Goal: Information Seeking & Learning: Find specific fact

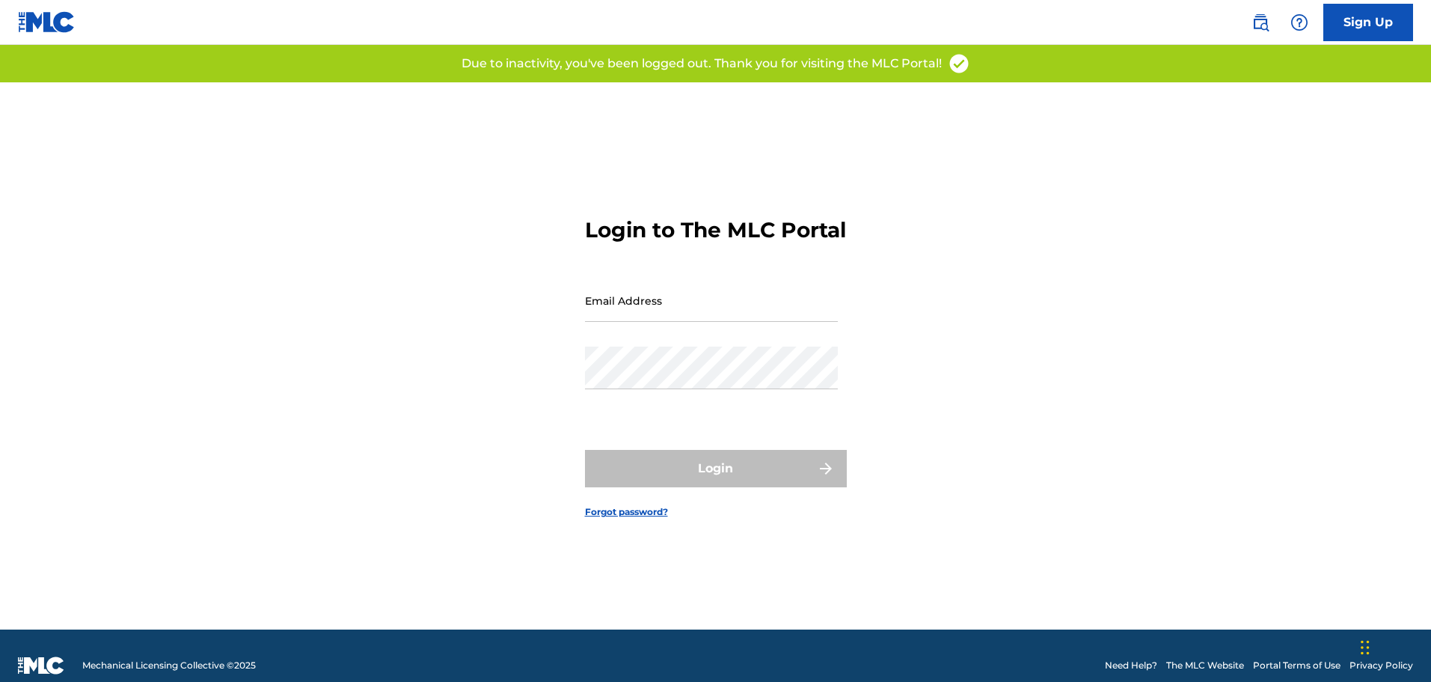
click at [636, 318] on input "Email Address" at bounding box center [711, 300] width 253 height 43
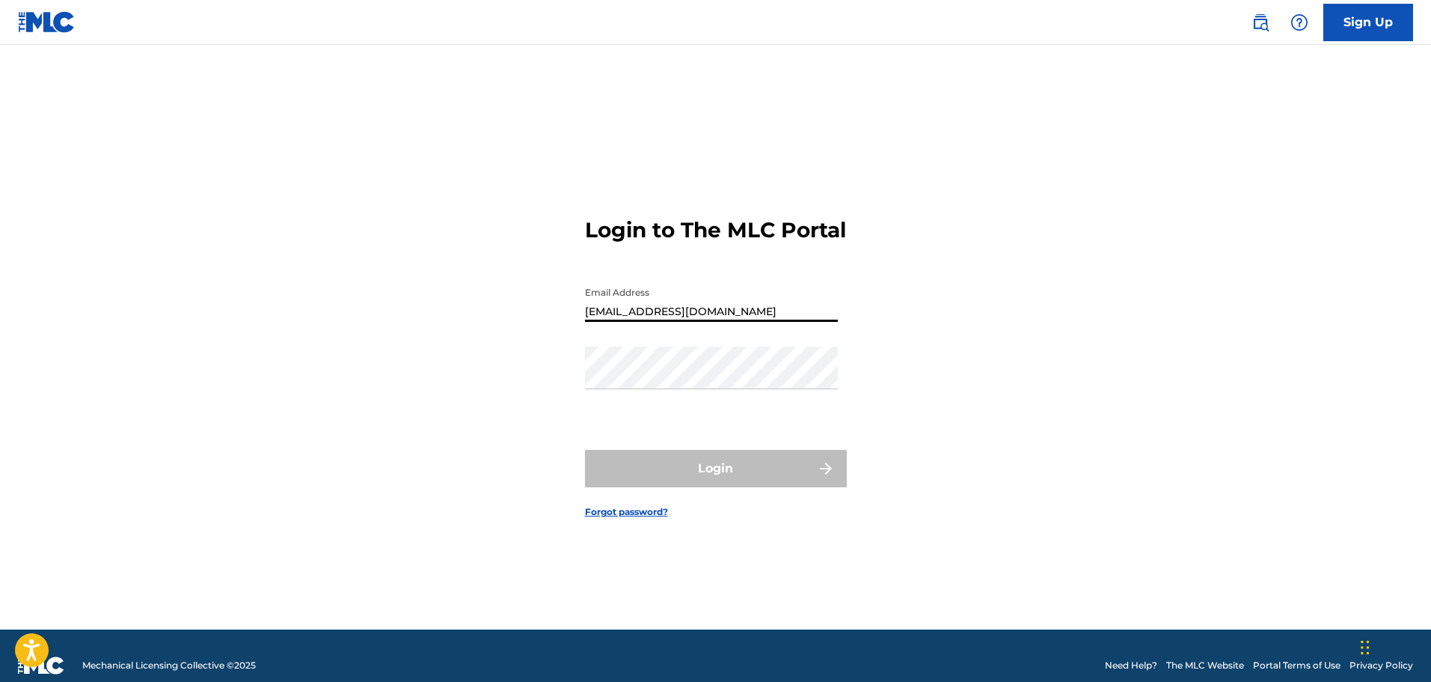
type input "[EMAIL_ADDRESS][DOMAIN_NAME]"
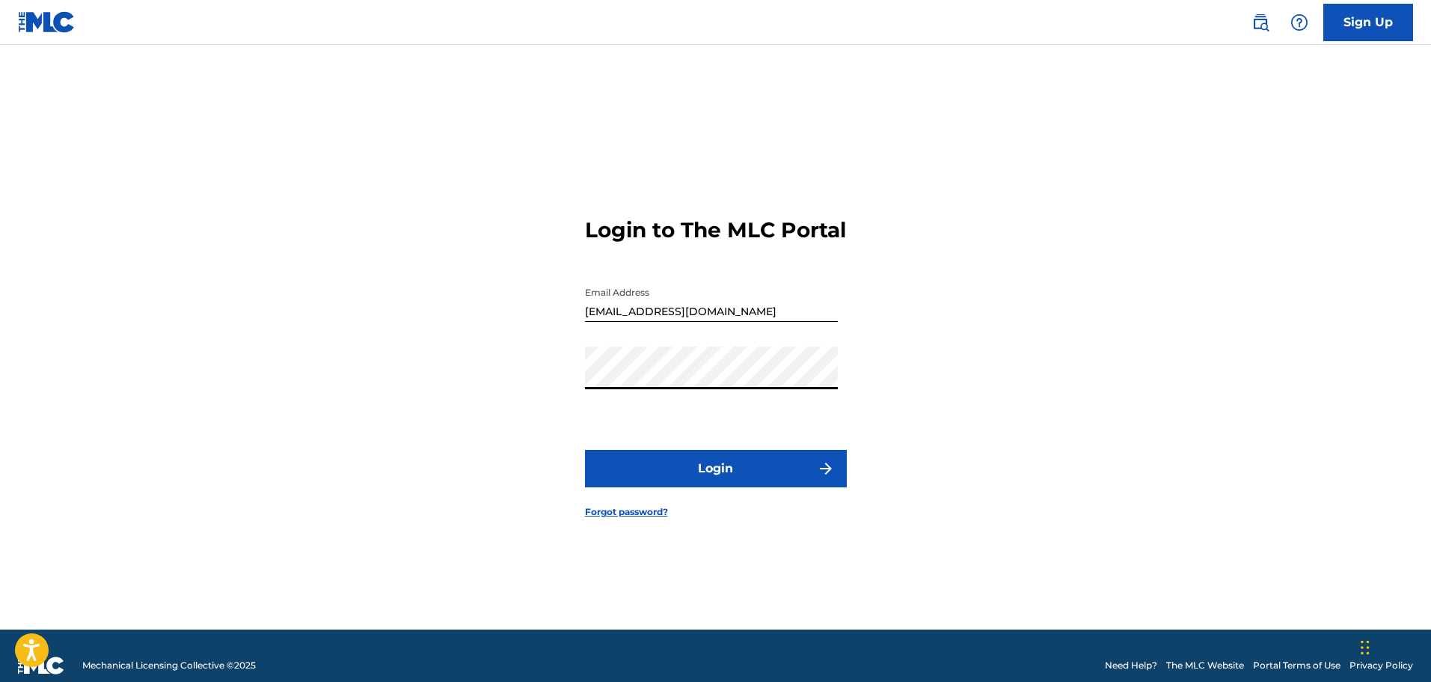
click at [585, 450] on button "Login" at bounding box center [716, 468] width 262 height 37
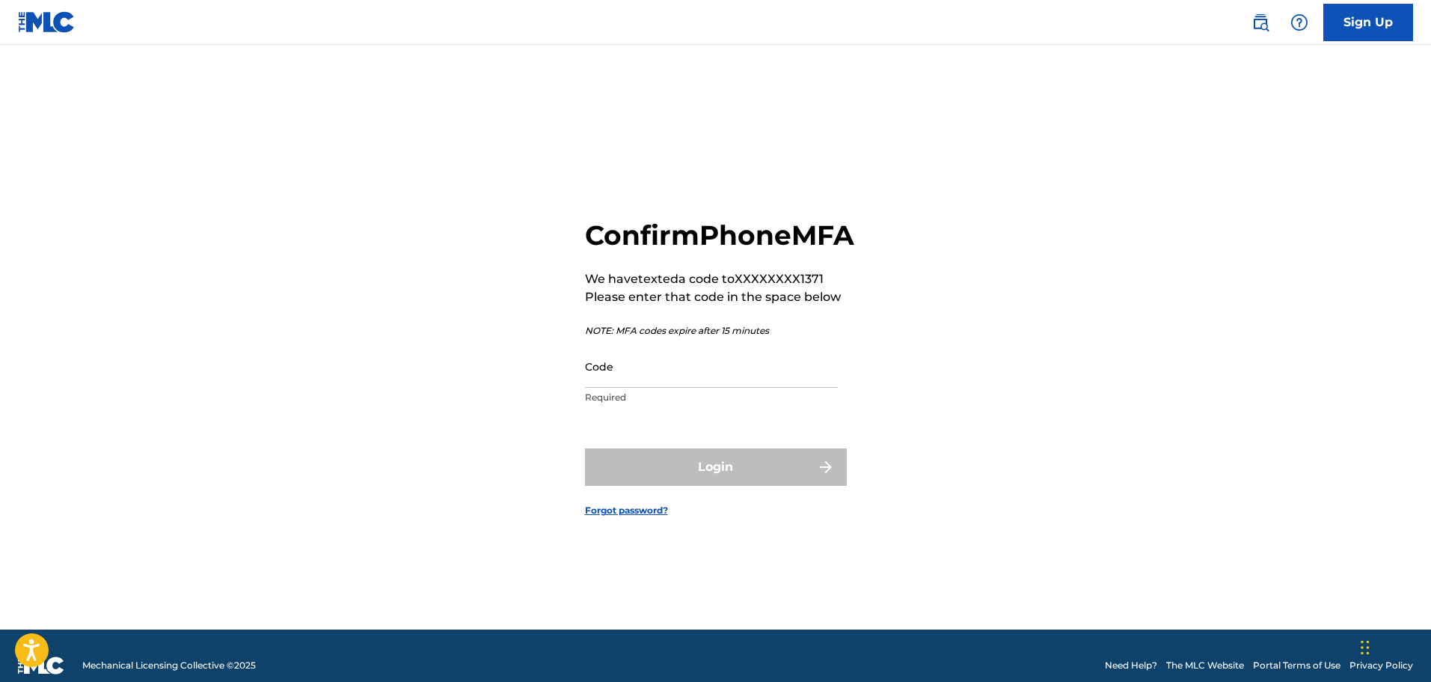
click at [712, 388] on input "Code" at bounding box center [711, 366] width 253 height 43
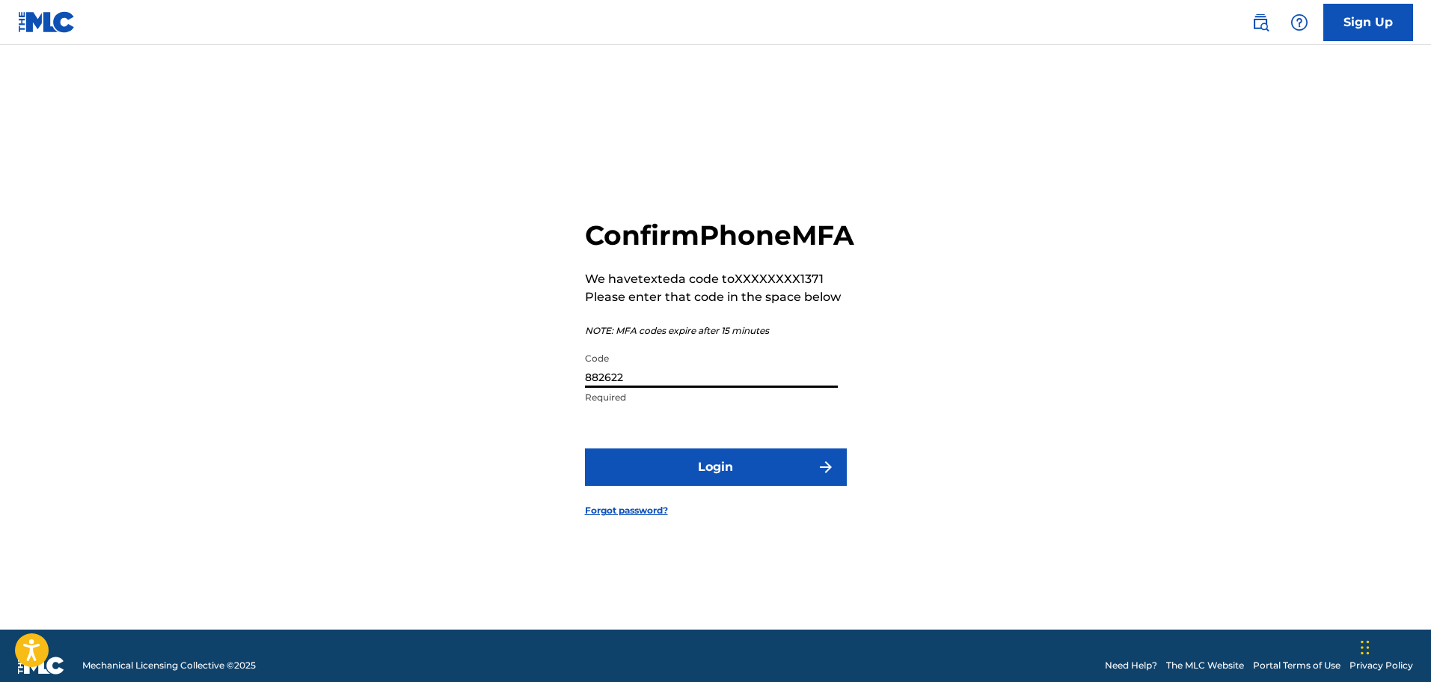
type input "882622"
click at [585, 448] on button "Login" at bounding box center [716, 466] width 262 height 37
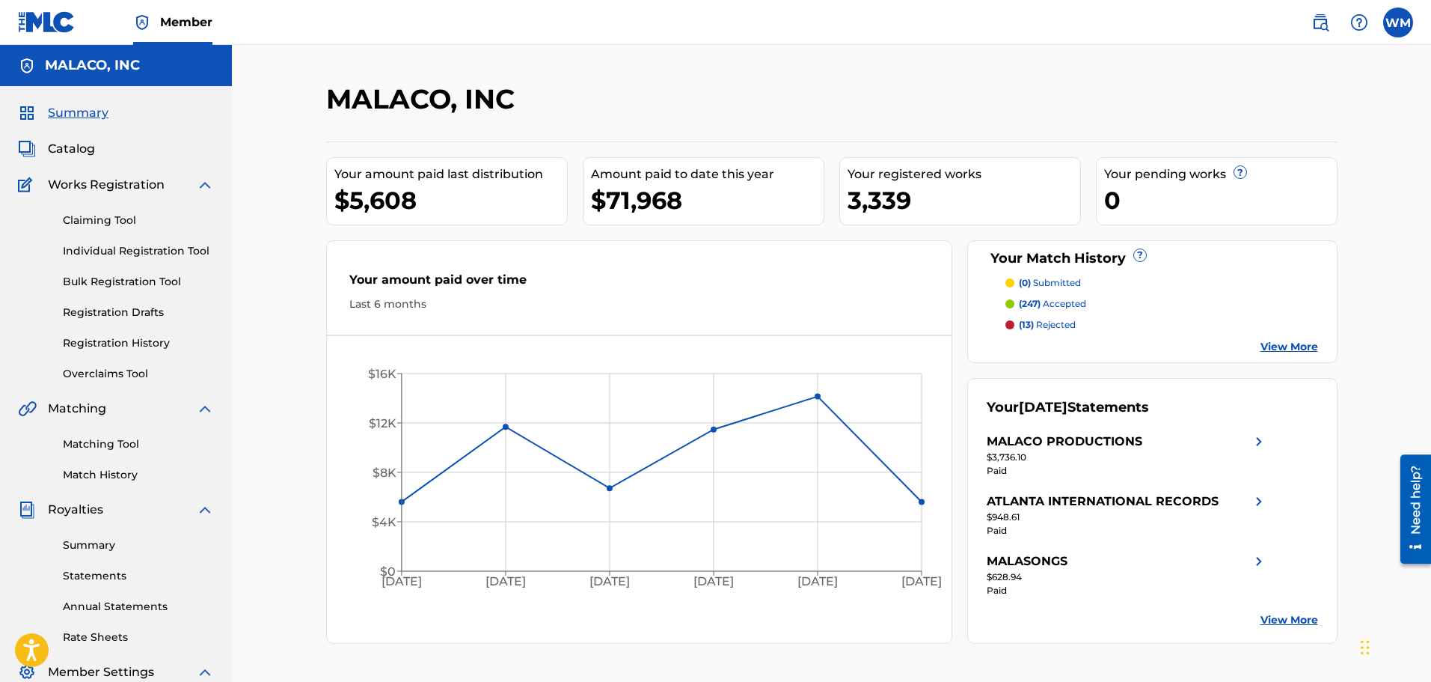
click at [73, 155] on span "Catalog" at bounding box center [71, 149] width 47 height 18
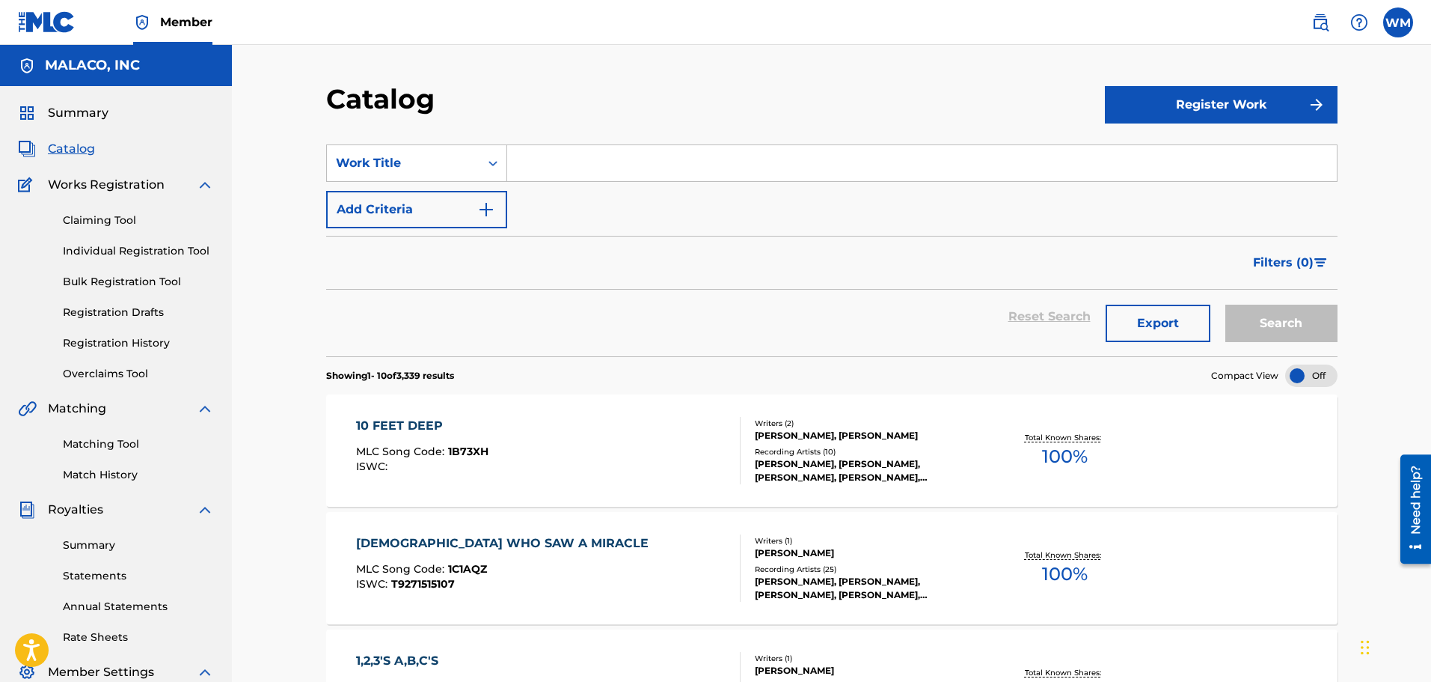
click at [659, 167] on input "Search Form" at bounding box center [922, 163] width 830 height 36
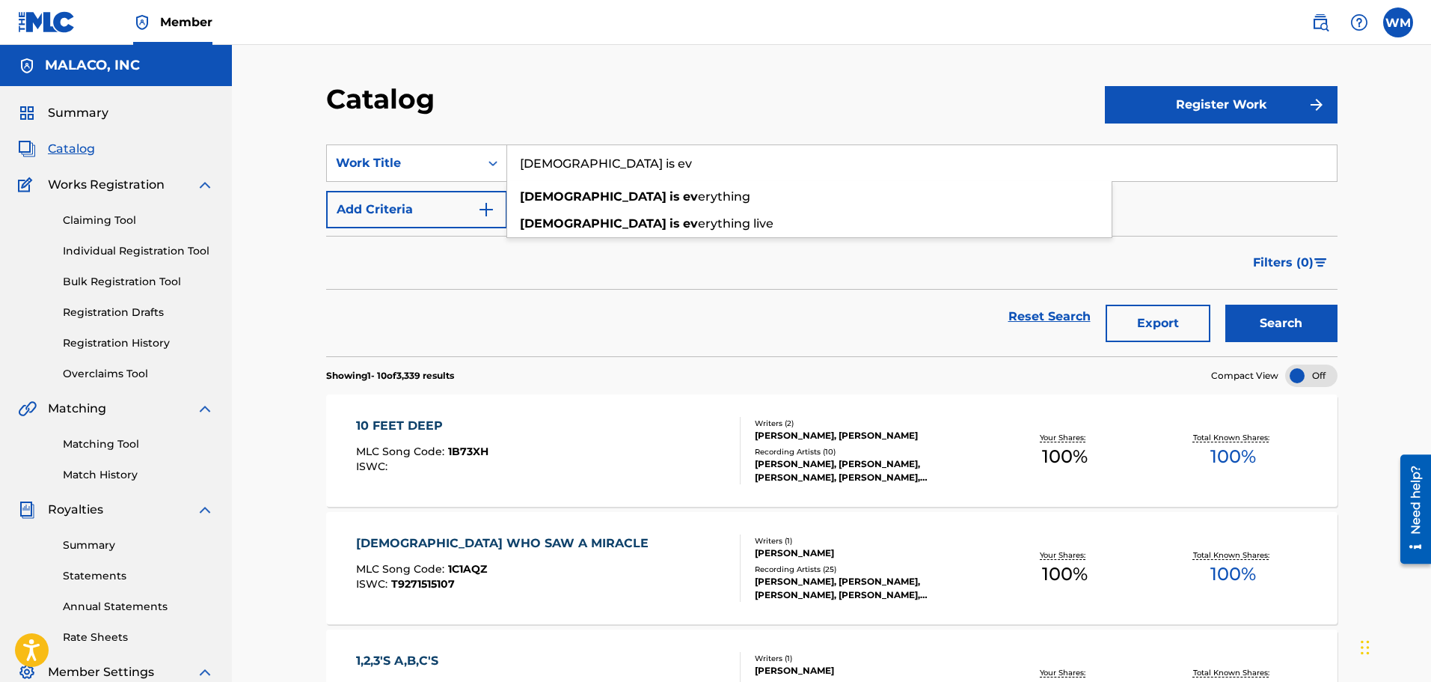
click at [627, 200] on div "[DEMOGRAPHIC_DATA] is ev erything" at bounding box center [809, 196] width 604 height 27
type input "[DEMOGRAPHIC_DATA] is everything"
click at [1326, 315] on button "Search" at bounding box center [1281, 322] width 112 height 37
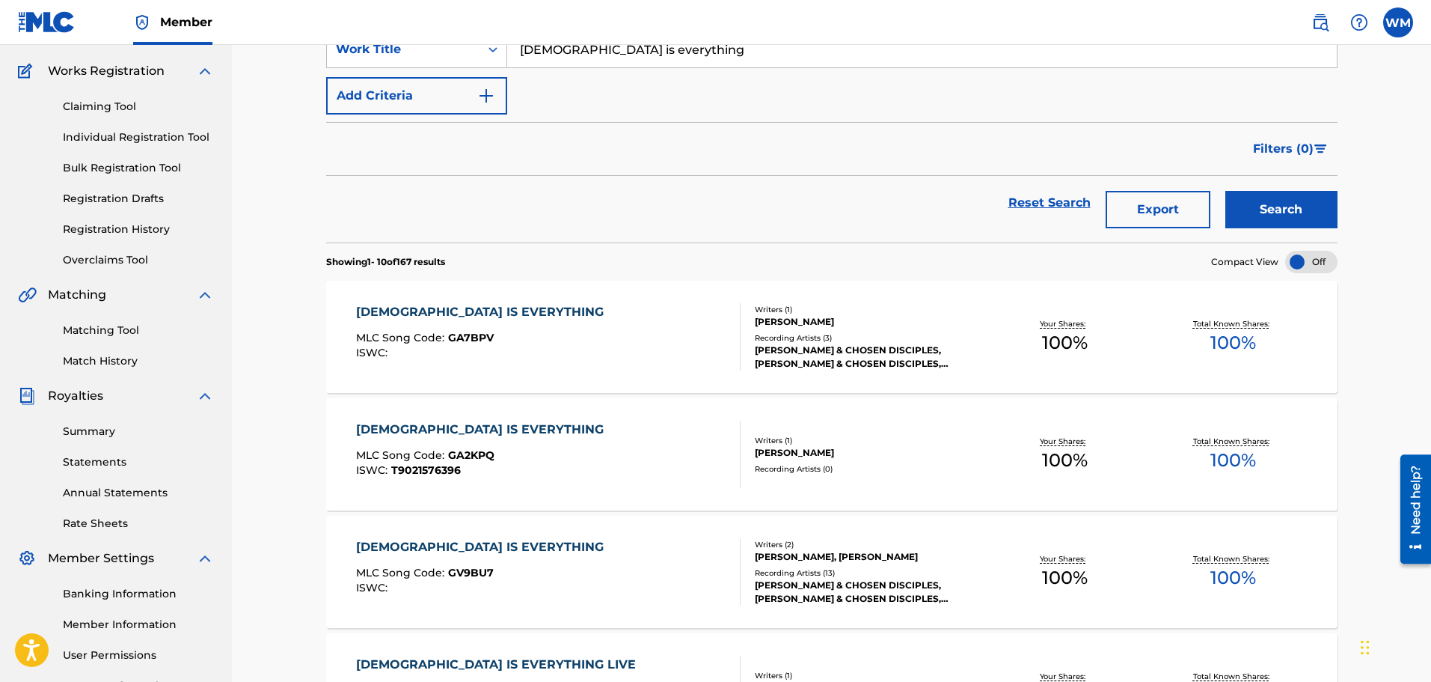
scroll to position [150, 0]
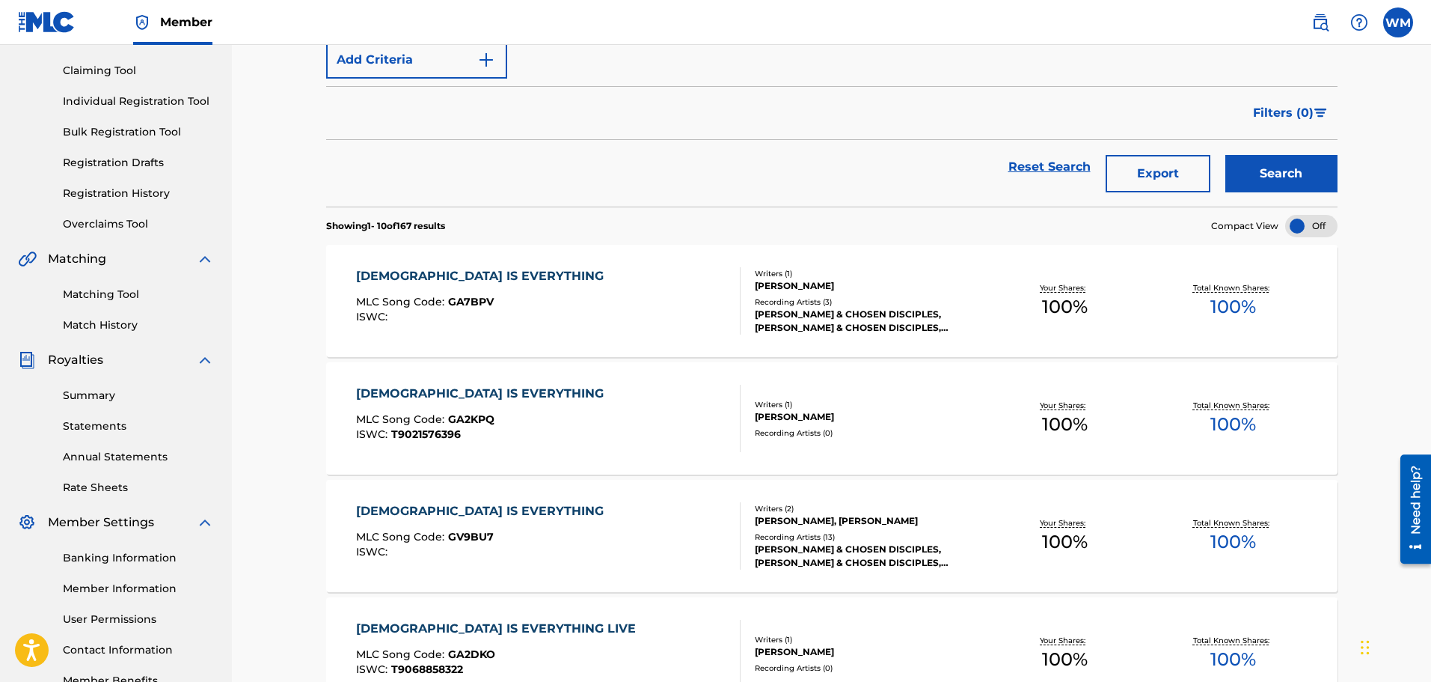
click at [623, 550] on div "[DEMOGRAPHIC_DATA] IS EVERYTHING MLC Song Code : GV9BU7 ISWC :" at bounding box center [548, 535] width 385 height 67
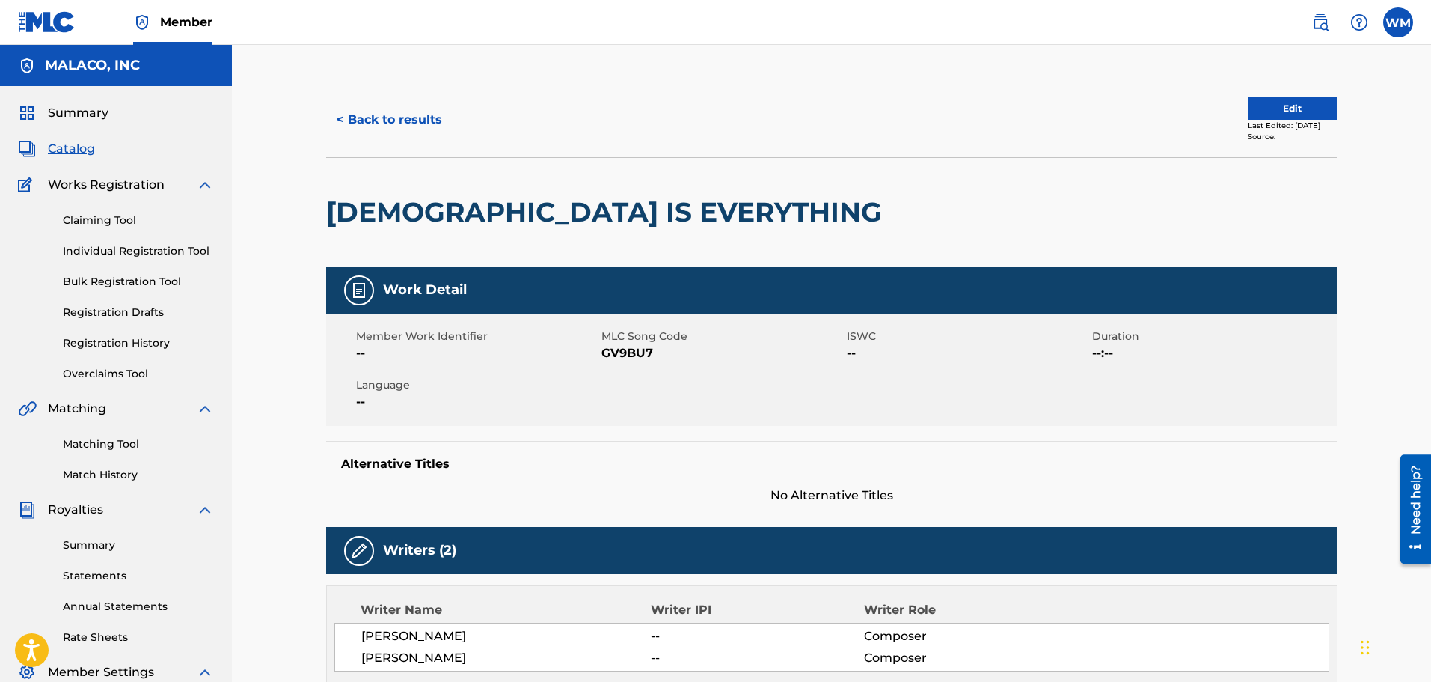
click at [396, 123] on button "< Back to results" at bounding box center [389, 119] width 126 height 37
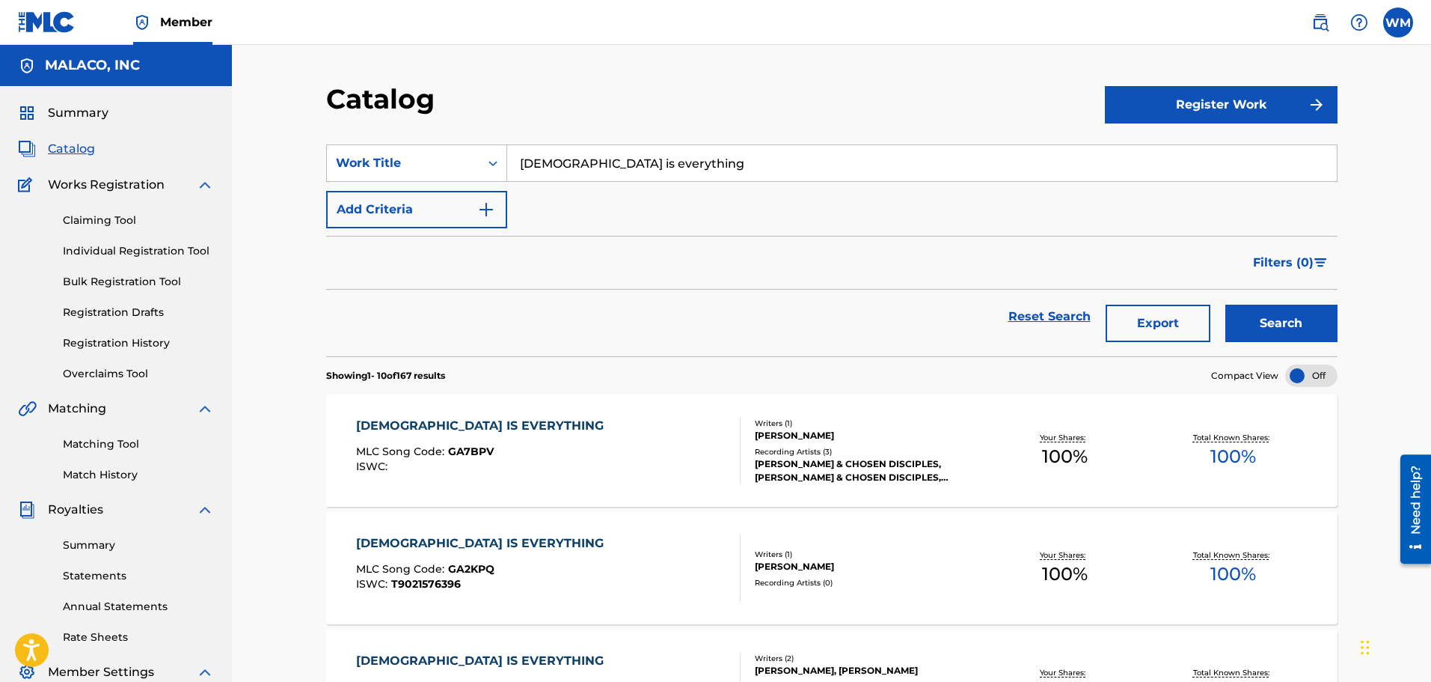
click at [642, 156] on input "[DEMOGRAPHIC_DATA] is everything" at bounding box center [922, 163] width 830 height 36
type input "j"
click at [727, 193] on span "light" at bounding box center [741, 196] width 28 height 14
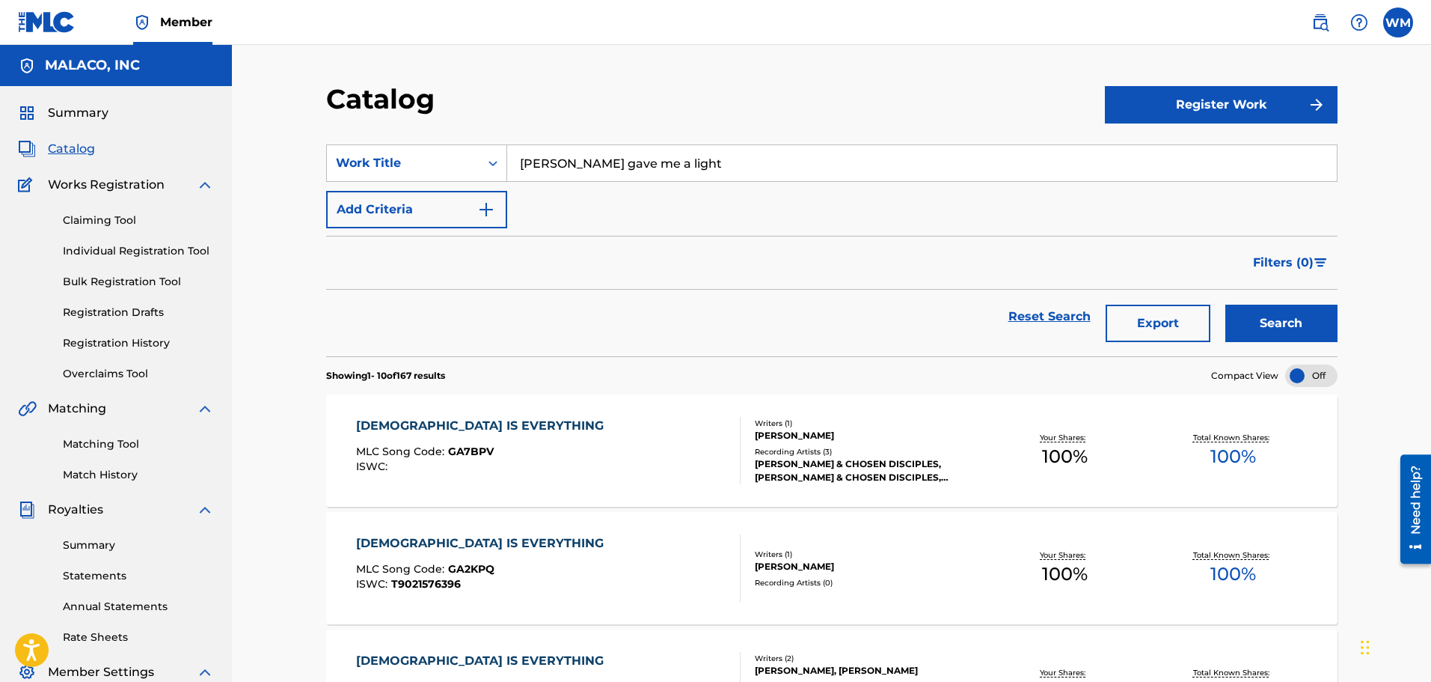
click at [1282, 344] on div "Reset Search Export Search" at bounding box center [831, 323] width 1011 height 67
click at [1277, 315] on button "Search" at bounding box center [1281, 322] width 112 height 37
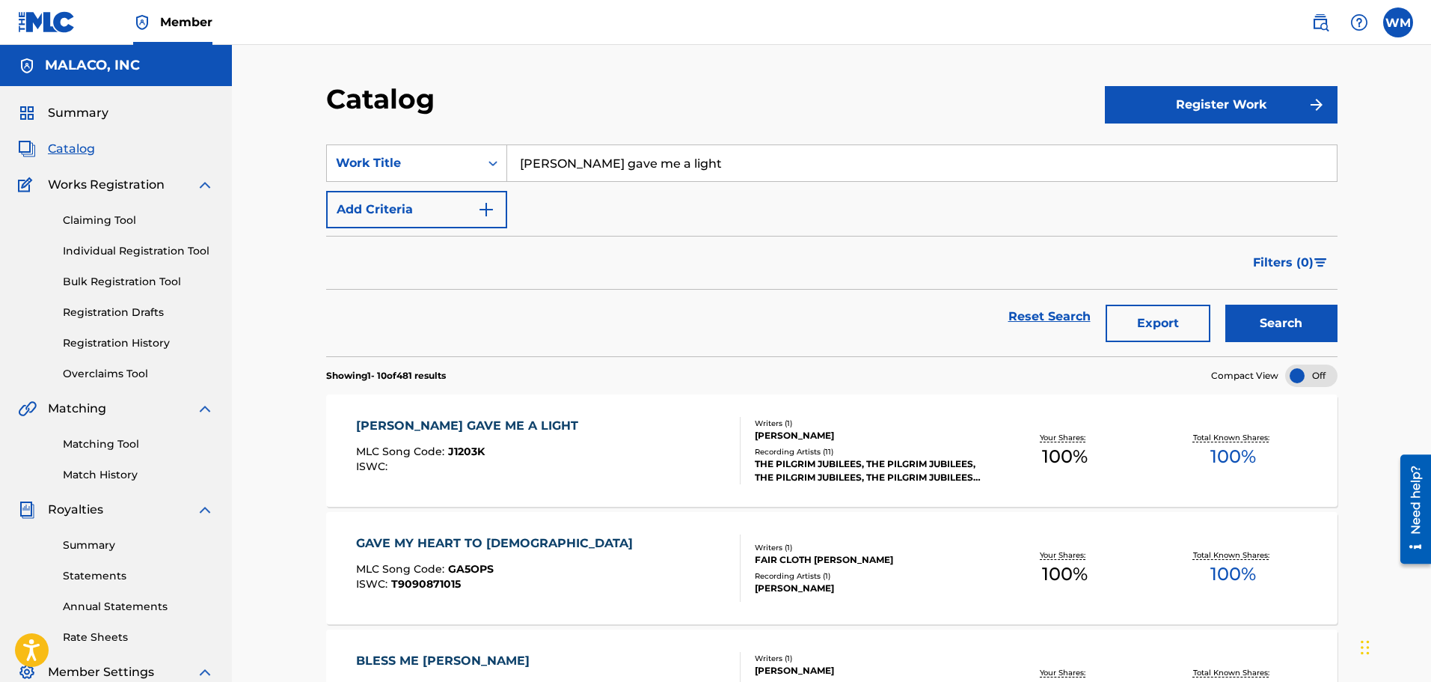
click at [627, 172] on input "[PERSON_NAME] gave me a light" at bounding box center [922, 163] width 830 height 36
click at [652, 199] on div "weight of the world" at bounding box center [809, 196] width 604 height 27
type input "weight of the world"
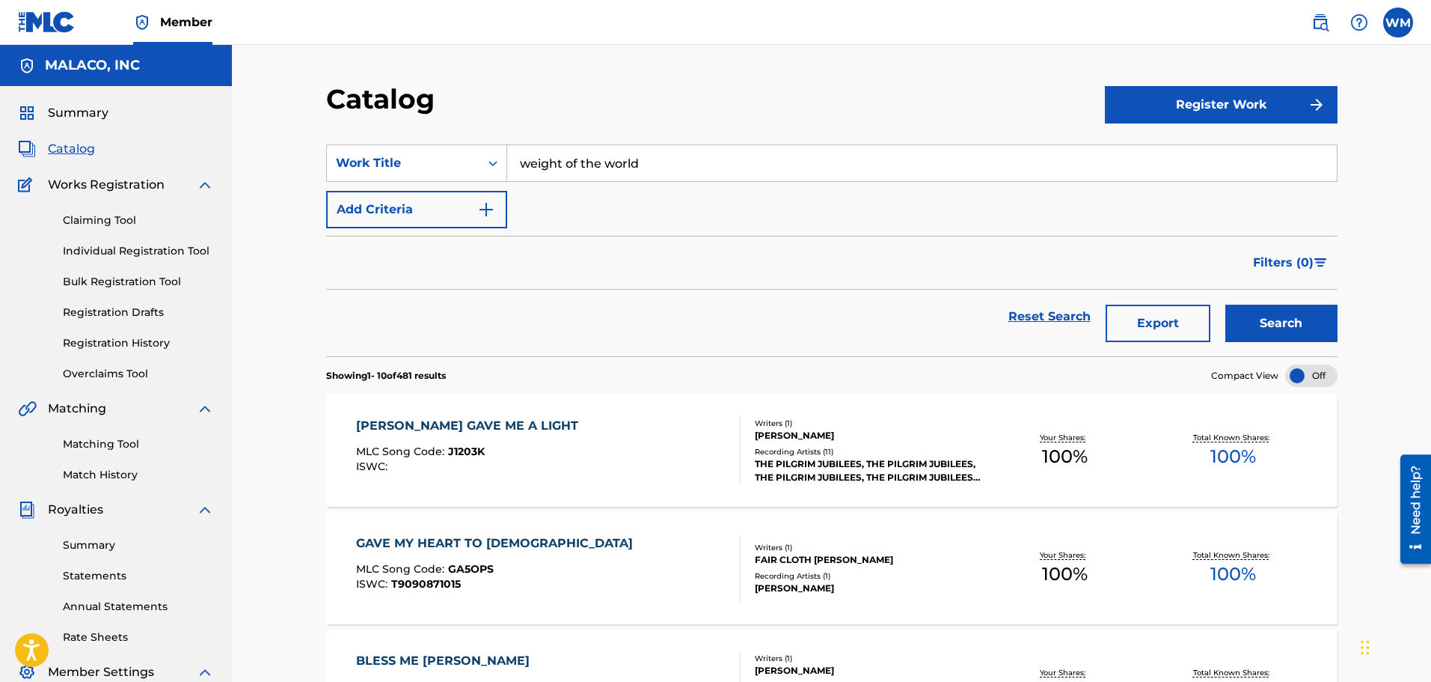
click at [1297, 323] on button "Search" at bounding box center [1281, 322] width 112 height 37
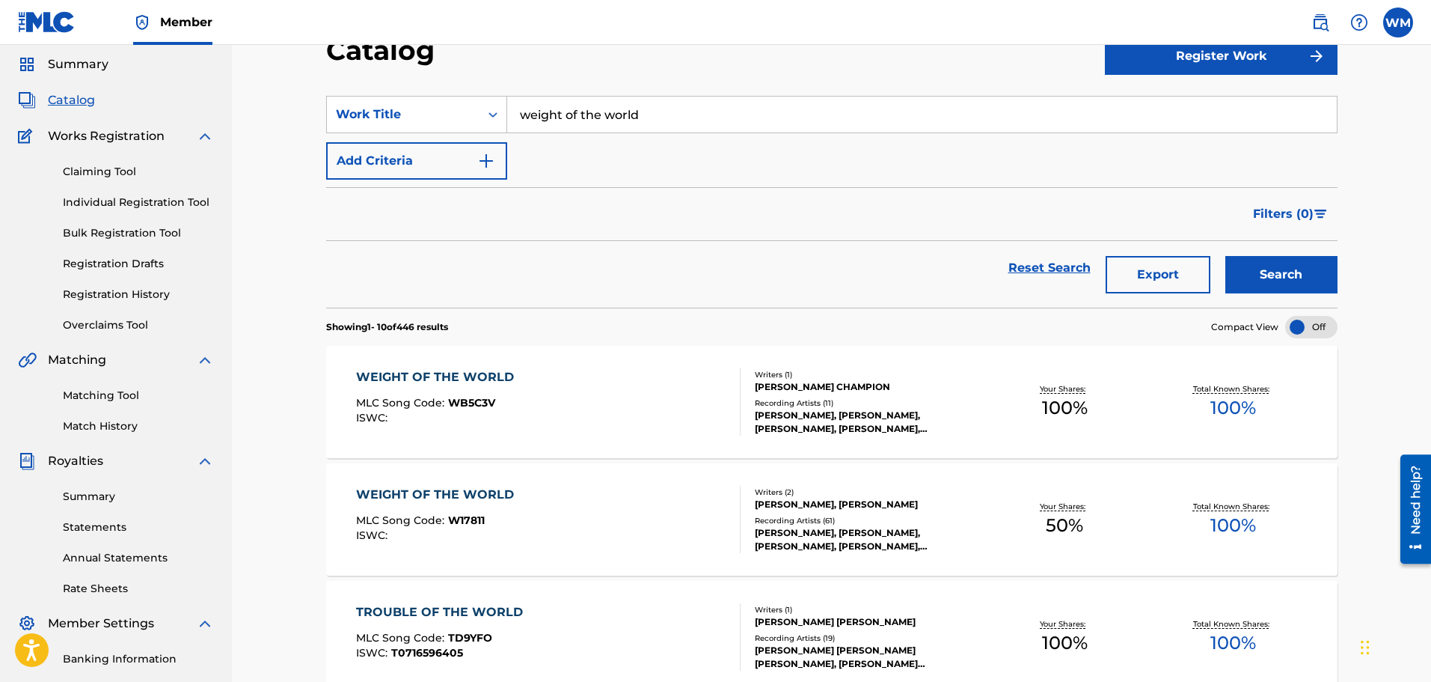
scroll to position [75, 0]
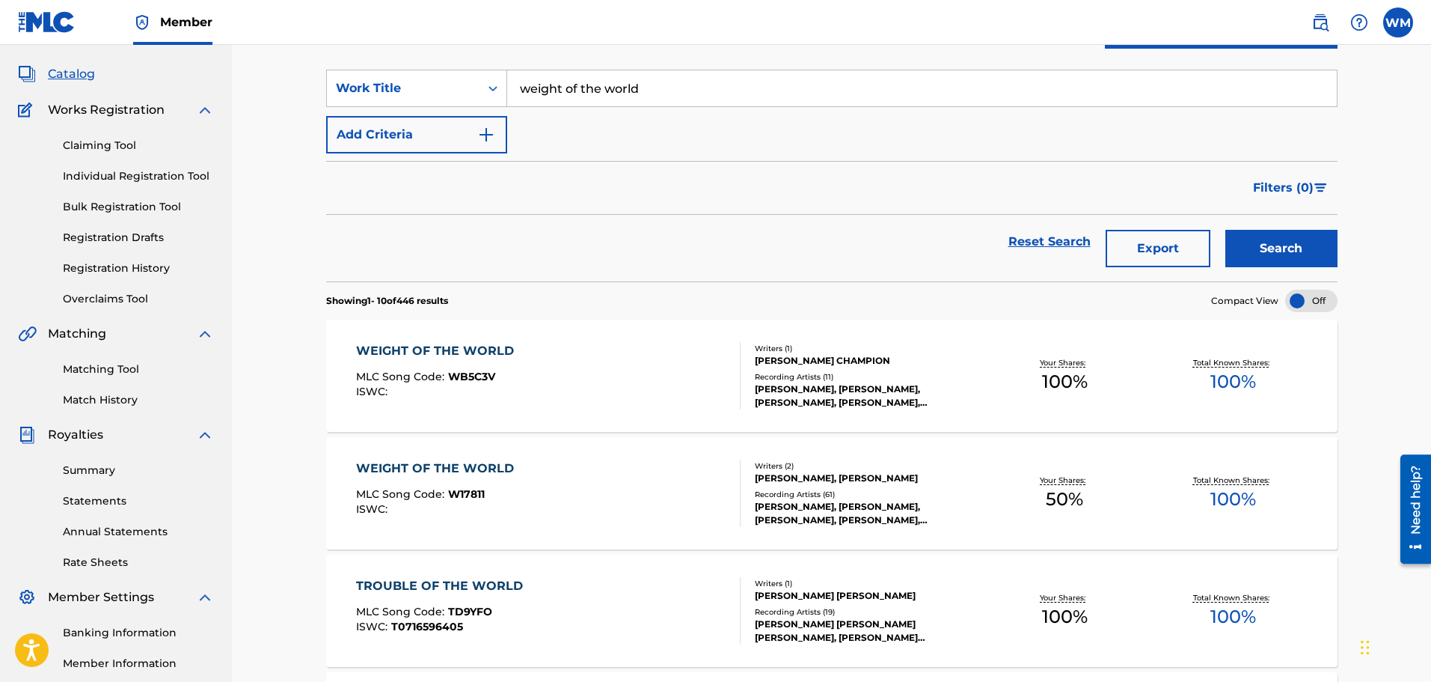
drag, startPoint x: 411, startPoint y: 471, endPoint x: 553, endPoint y: 476, distance: 141.5
click at [553, 476] on div "WEIGHT OF THE WORLD MLC Song Code : W17811 ISWC :" at bounding box center [548, 492] width 385 height 67
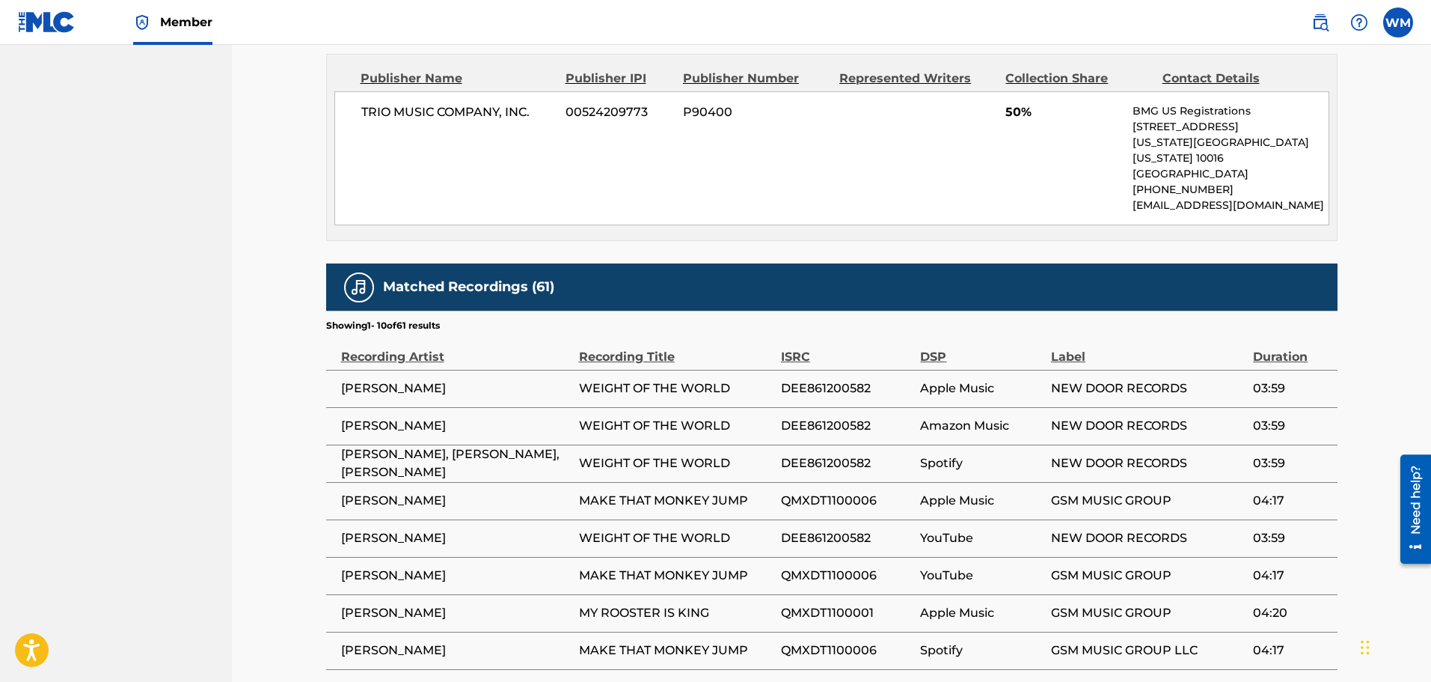
scroll to position [898, 0]
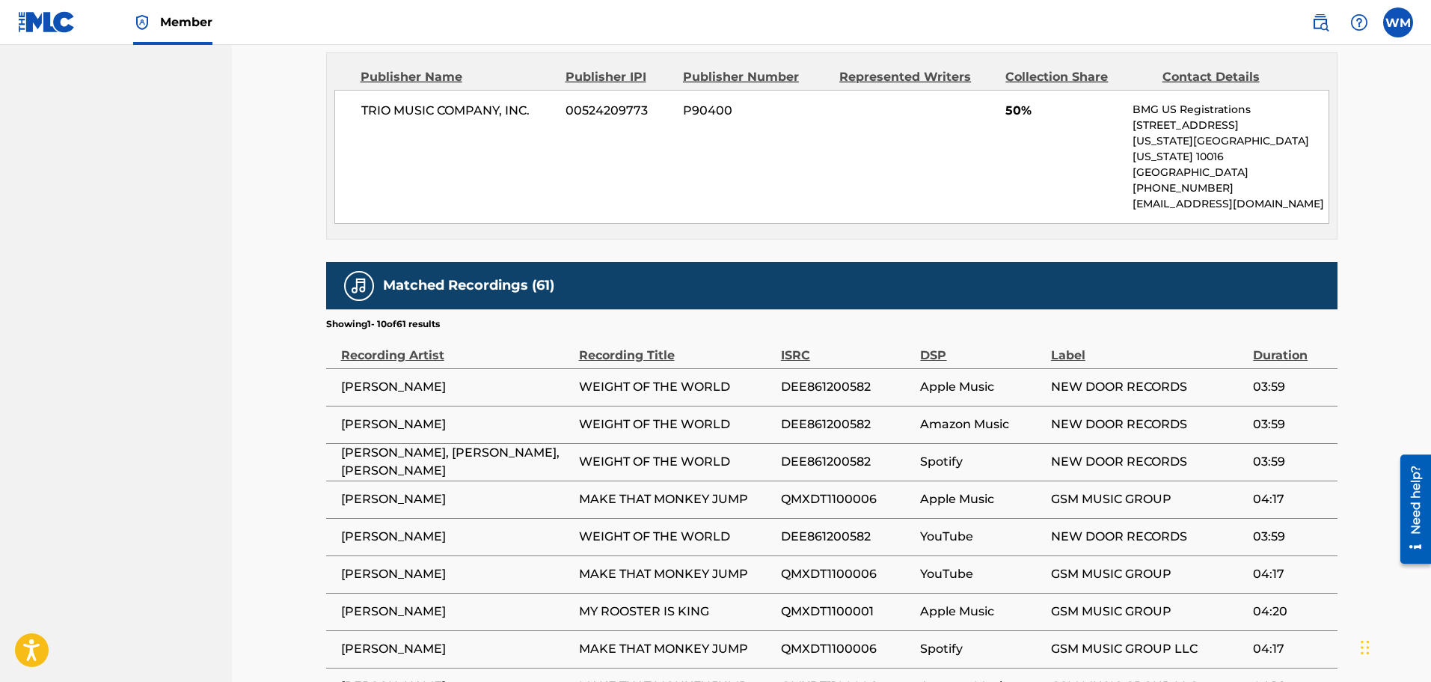
drag, startPoint x: 554, startPoint y: 477, endPoint x: 483, endPoint y: 275, distance: 213.4
click at [483, 275] on div "Matched Recordings (61)" at bounding box center [831, 285] width 1011 height 47
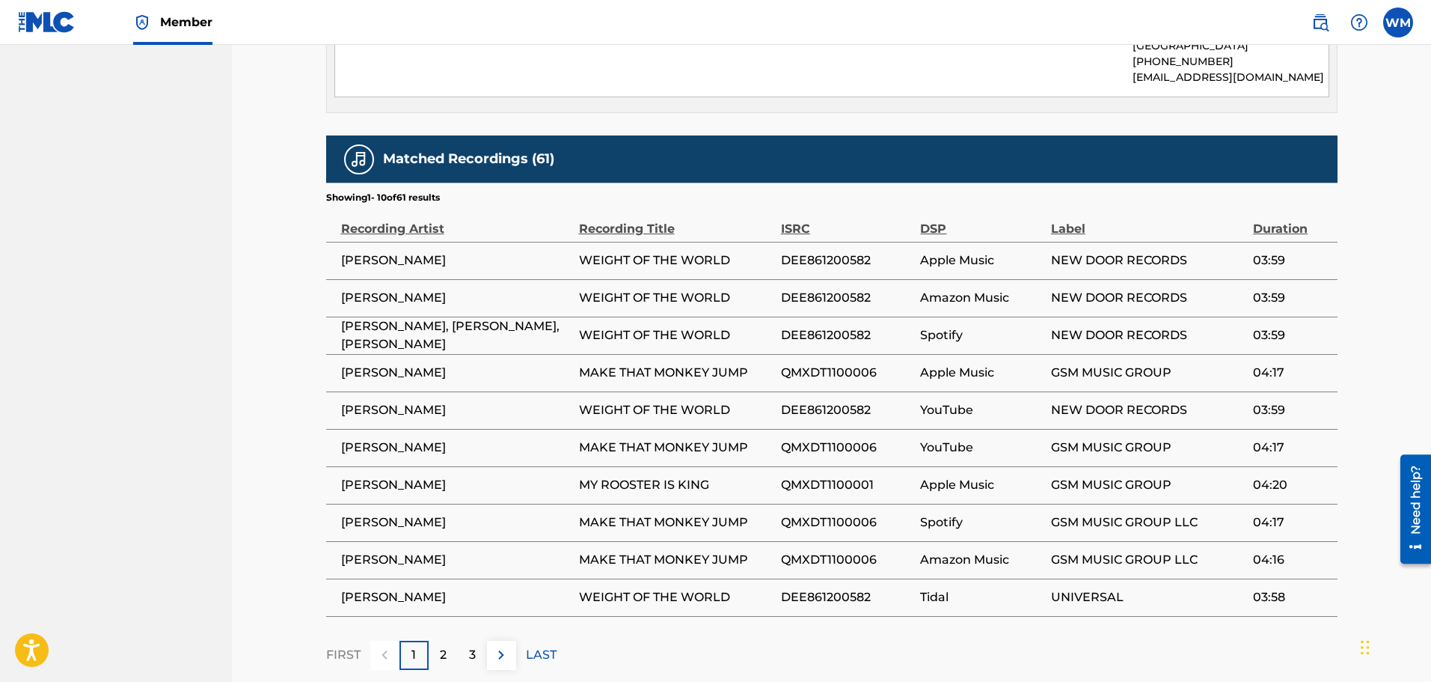
scroll to position [1039, 0]
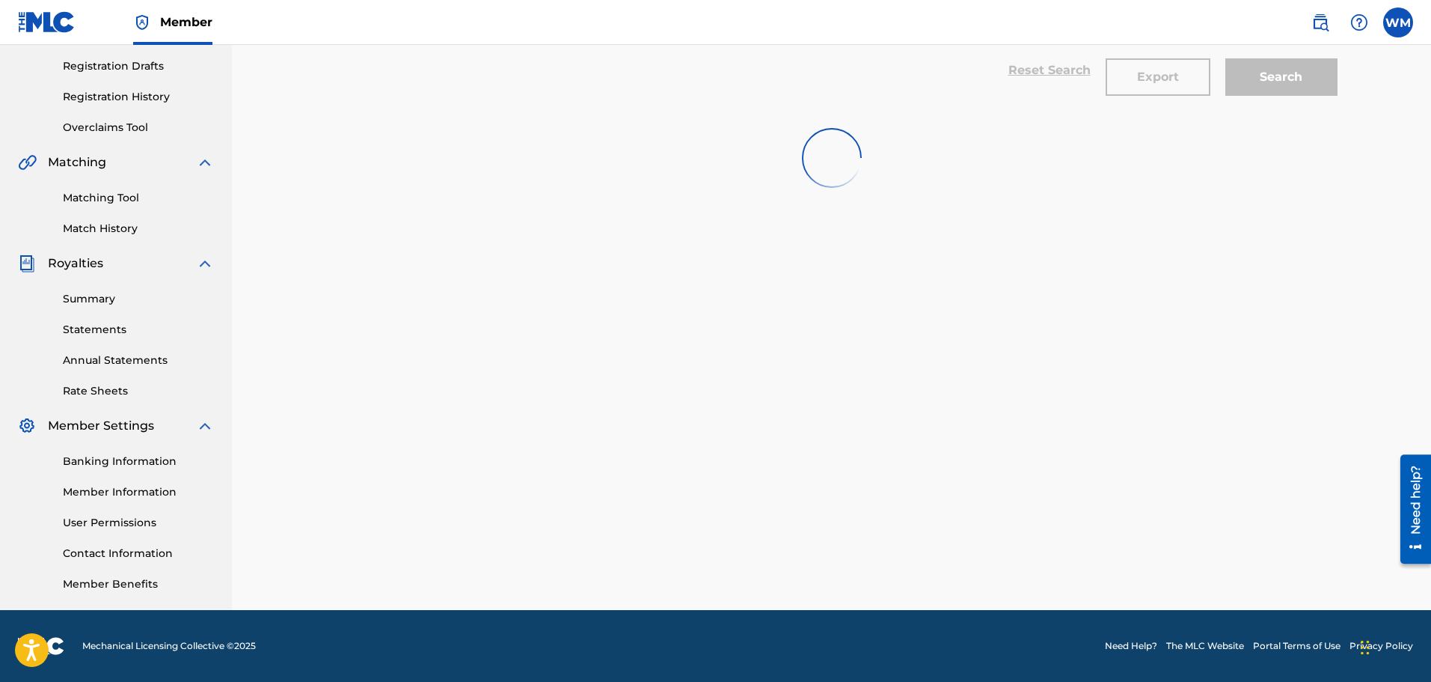
scroll to position [75, 0]
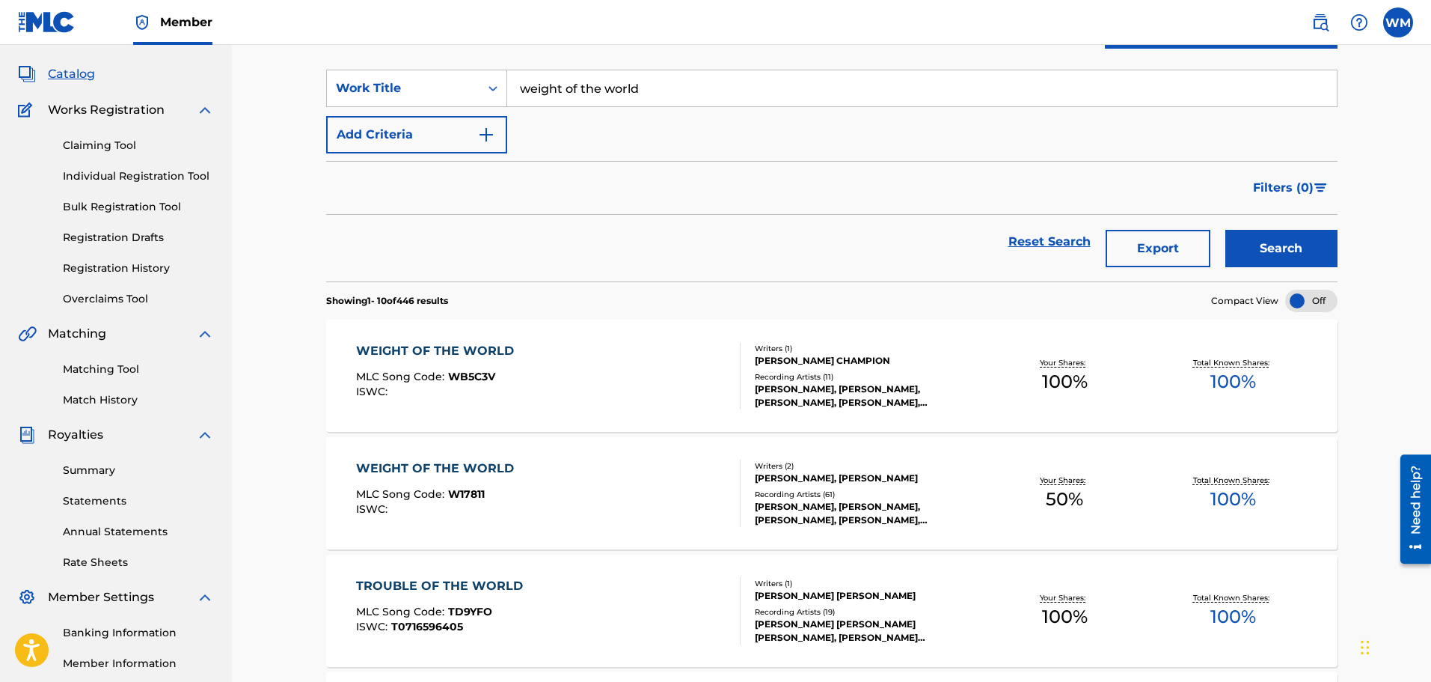
drag, startPoint x: 477, startPoint y: 371, endPoint x: 463, endPoint y: 362, distance: 16.2
drag, startPoint x: 463, startPoint y: 362, endPoint x: 447, endPoint y: 355, distance: 18.1
click at [447, 355] on div "WEIGHT OF THE WORLD" at bounding box center [438, 351] width 165 height 18
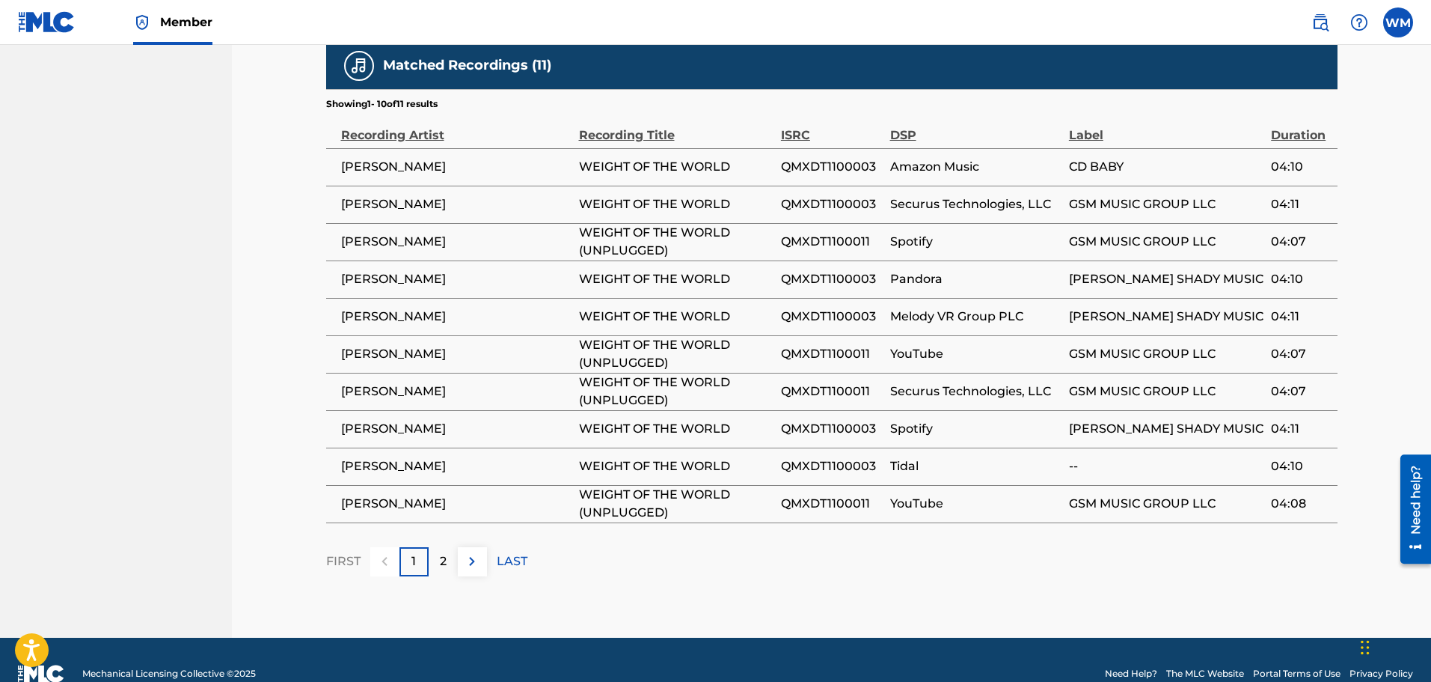
scroll to position [920, 0]
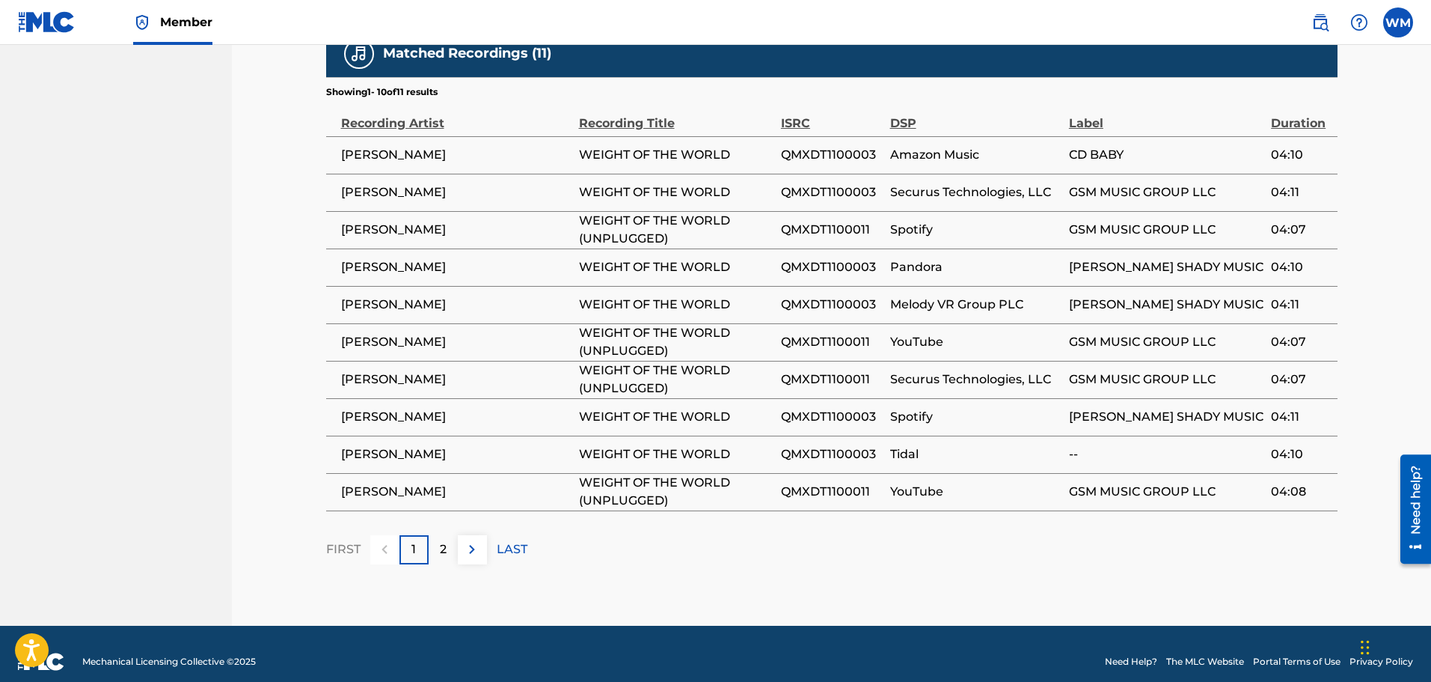
scroll to position [75, 0]
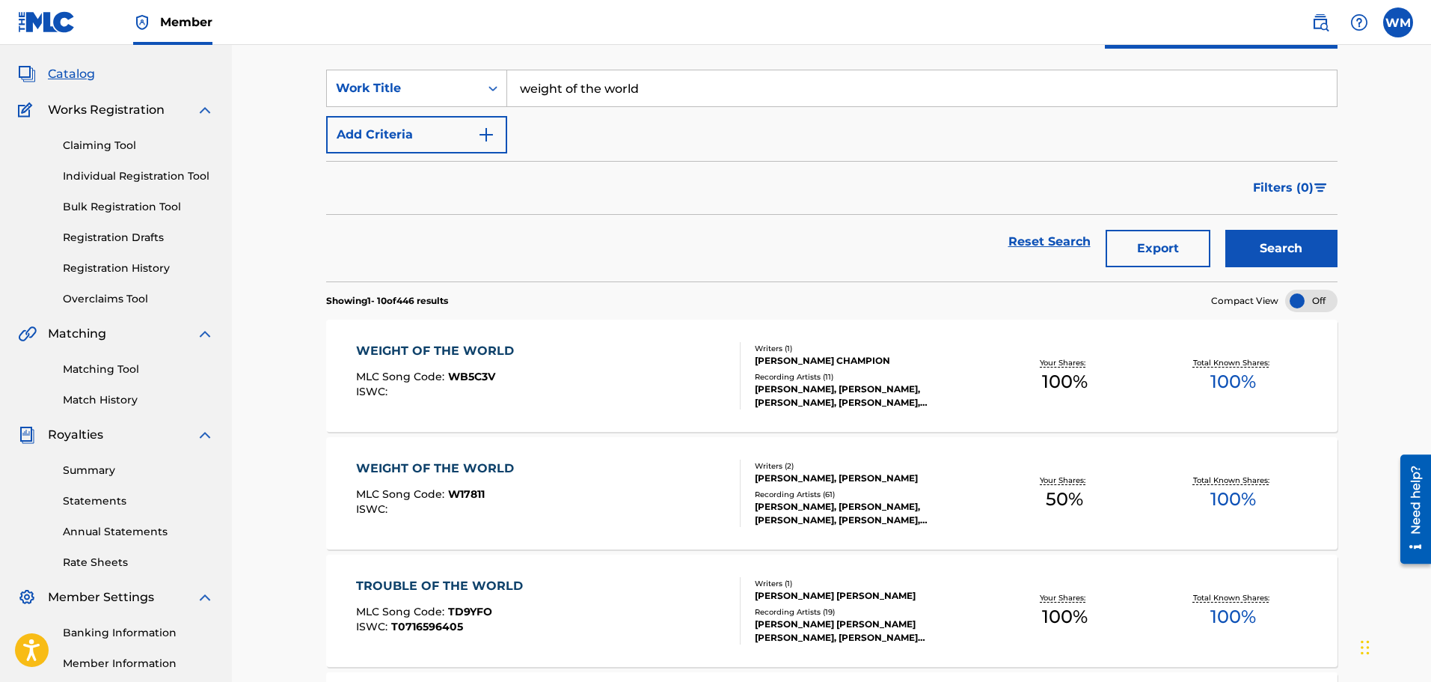
click at [437, 473] on div "WEIGHT OF THE WORLD" at bounding box center [438, 468] width 165 height 18
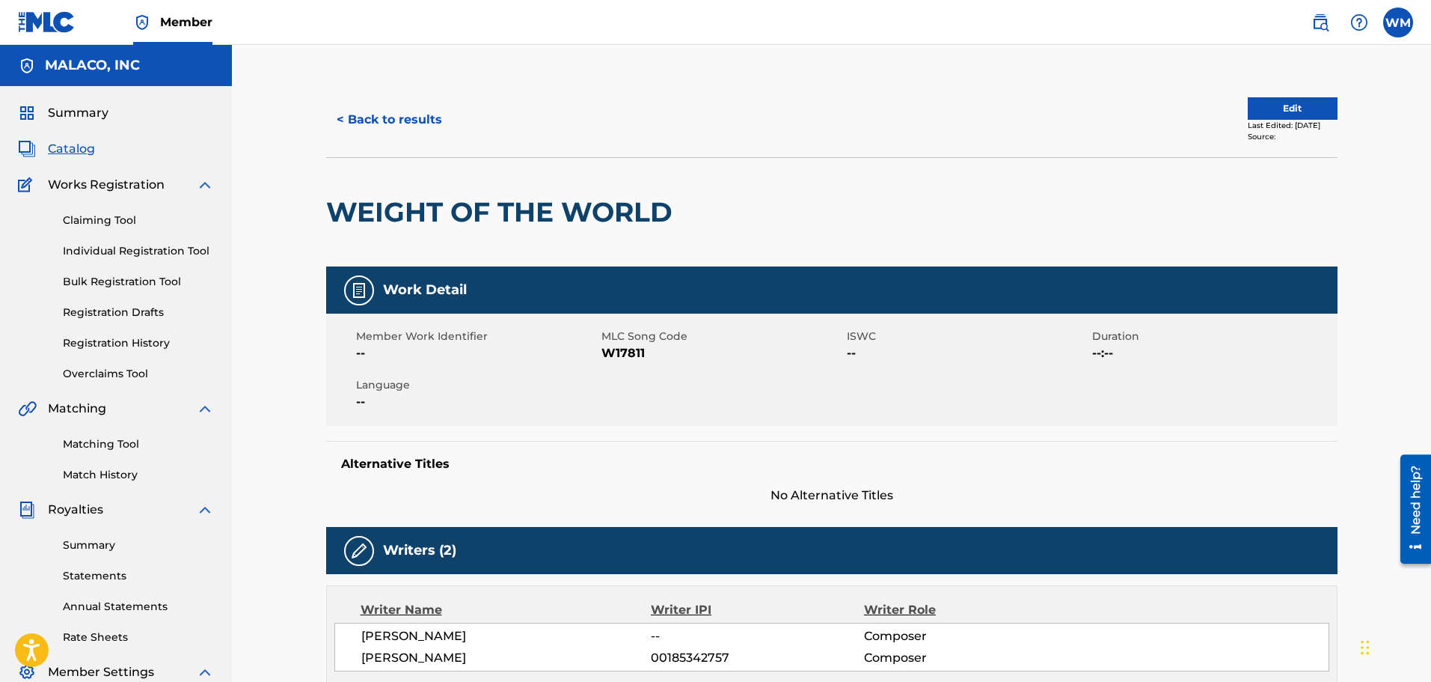
drag, startPoint x: 388, startPoint y: 119, endPoint x: 7, endPoint y: 153, distance: 382.3
click at [388, 119] on button "< Back to results" at bounding box center [389, 119] width 126 height 37
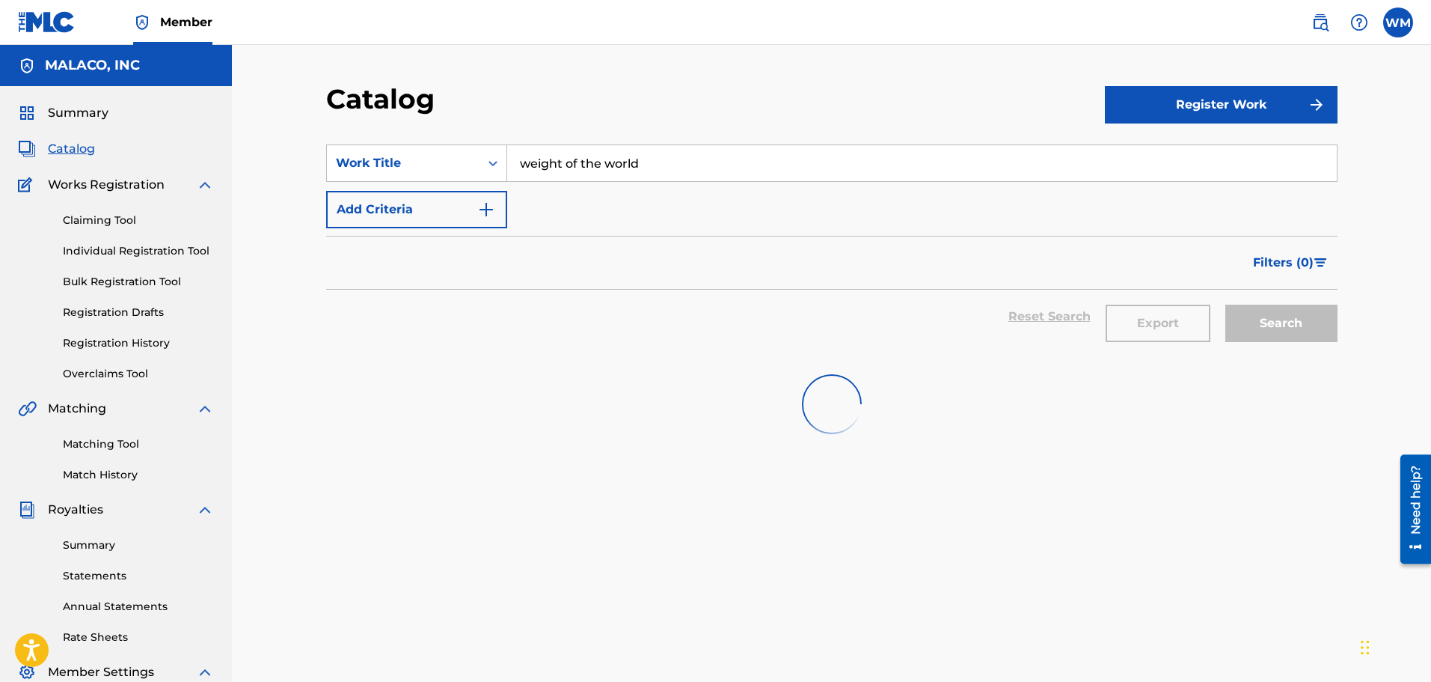
scroll to position [75, 0]
